Goal: Learn about a topic: Learn about a topic

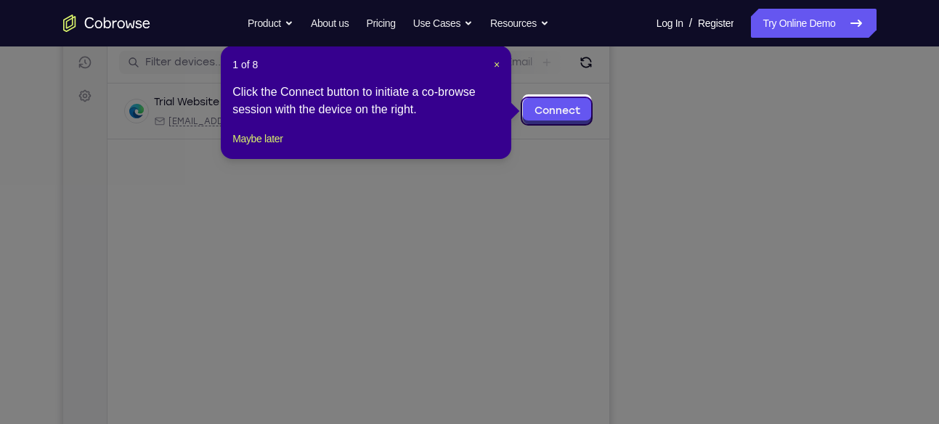
scroll to position [185, 0]
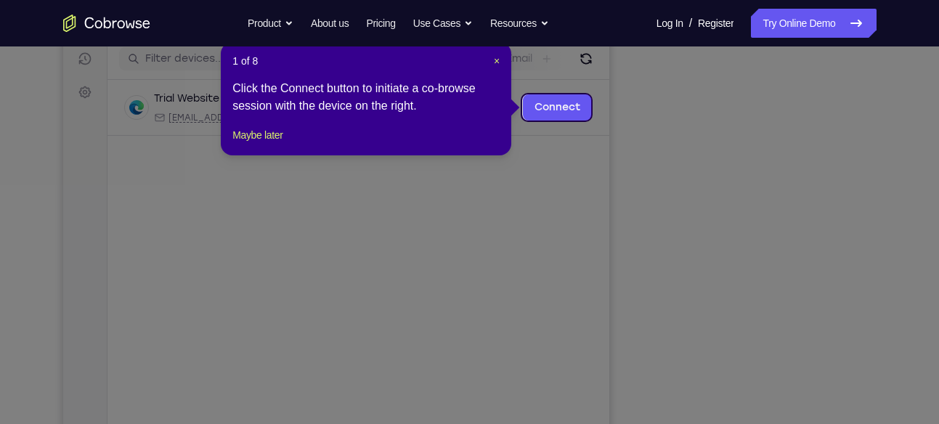
click at [490, 62] on header "1 of 8 ×" at bounding box center [365, 61] width 267 height 15
click at [495, 62] on span "×" at bounding box center [497, 61] width 6 height 12
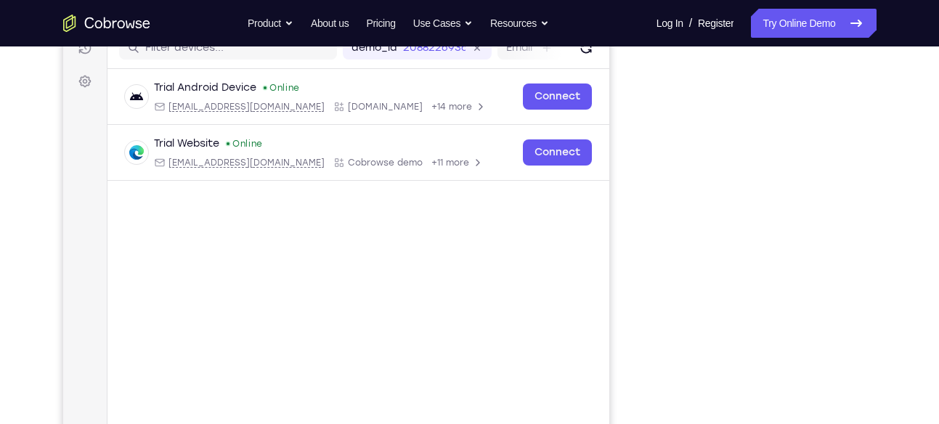
scroll to position [211, 0]
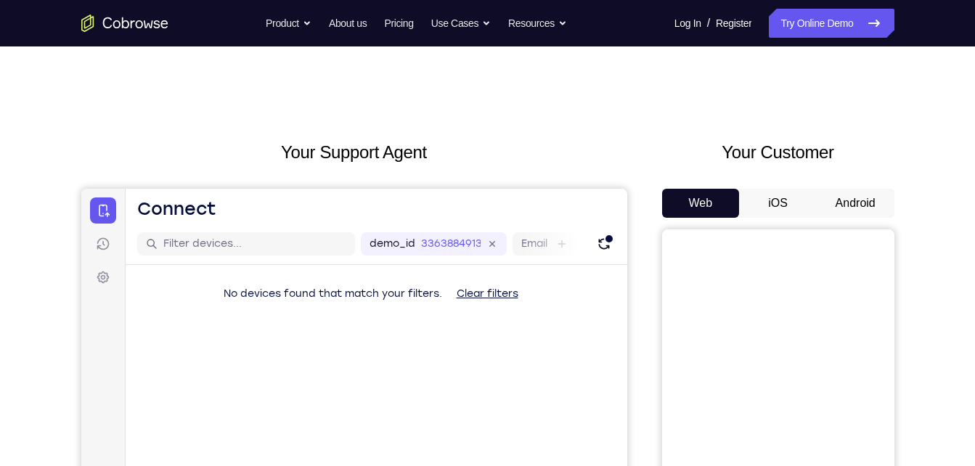
click at [830, 195] on button "Android" at bounding box center [856, 203] width 78 height 29
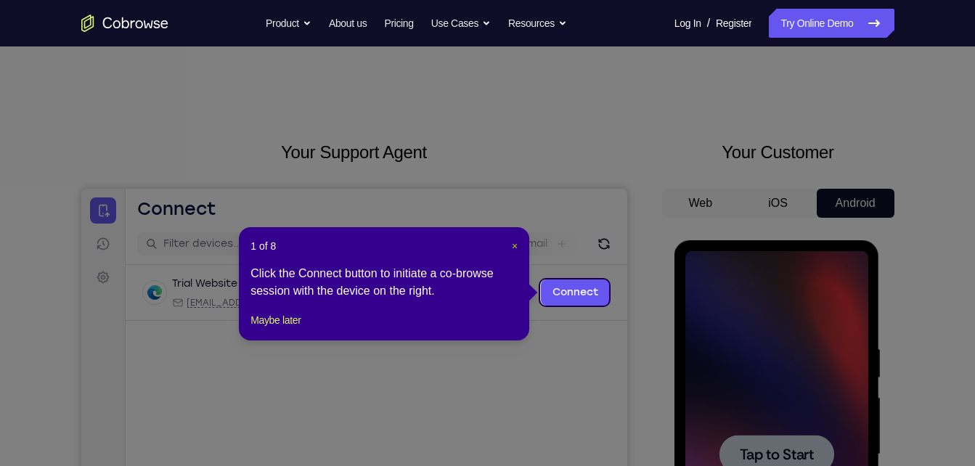
click at [515, 246] on span "×" at bounding box center [515, 246] width 6 height 12
